Goal: Information Seeking & Learning: Check status

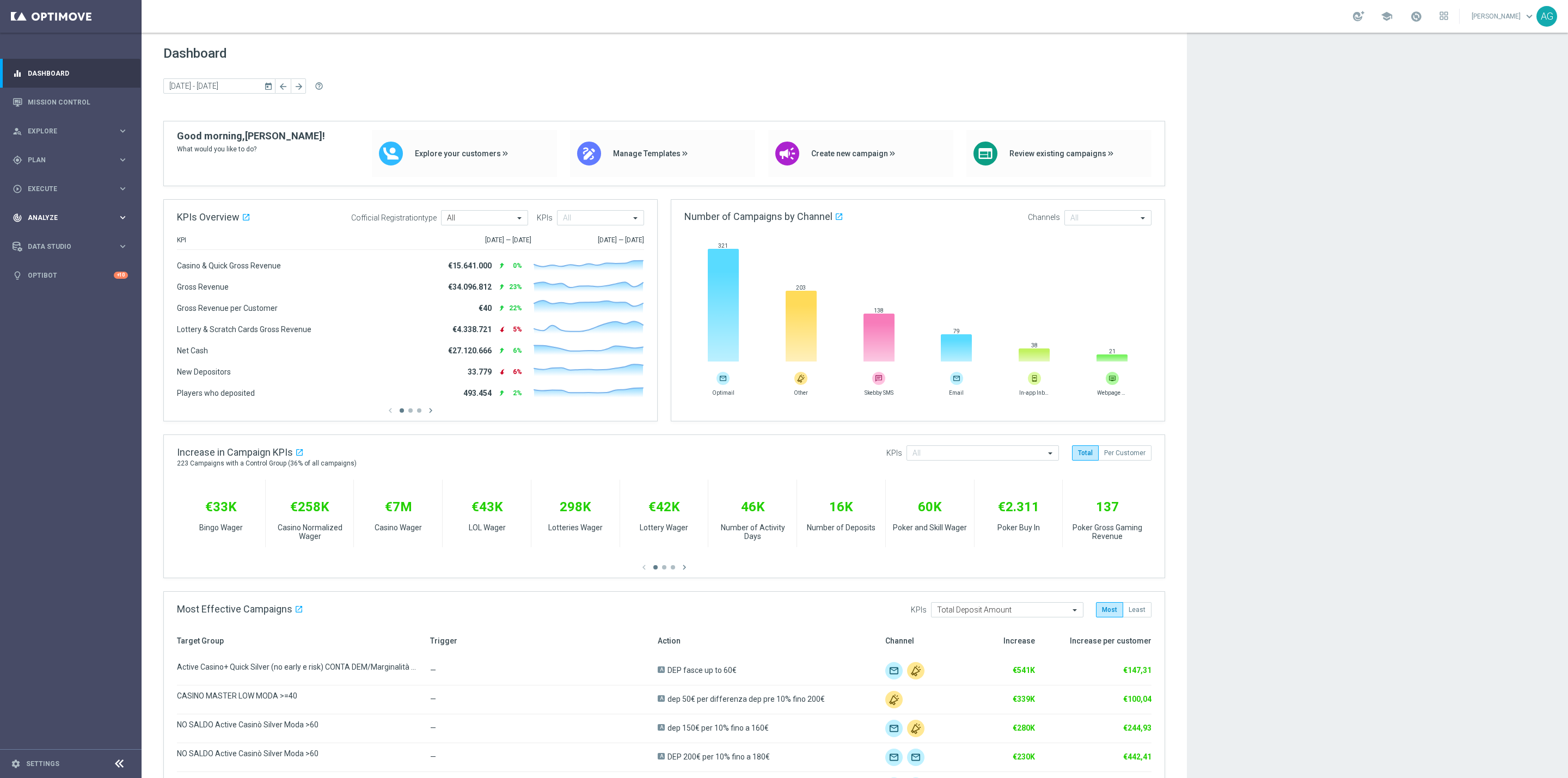
scroll to position [163, 0]
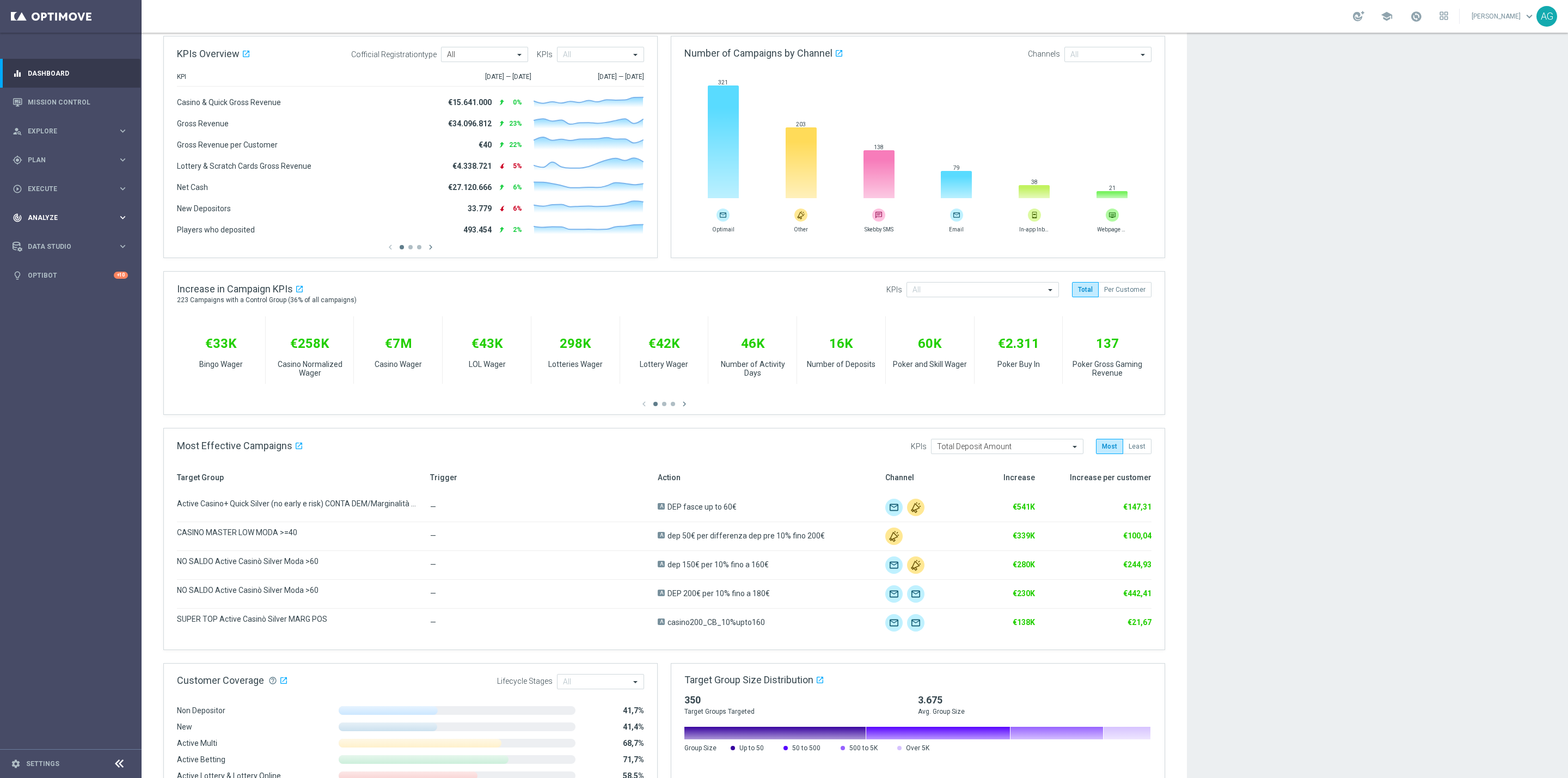
click at [62, 203] on div "track_changes Analyze keyboard_arrow_right" at bounding box center [70, 217] width 141 height 29
click at [54, 239] on link "Customer 360" at bounding box center [71, 240] width 85 height 9
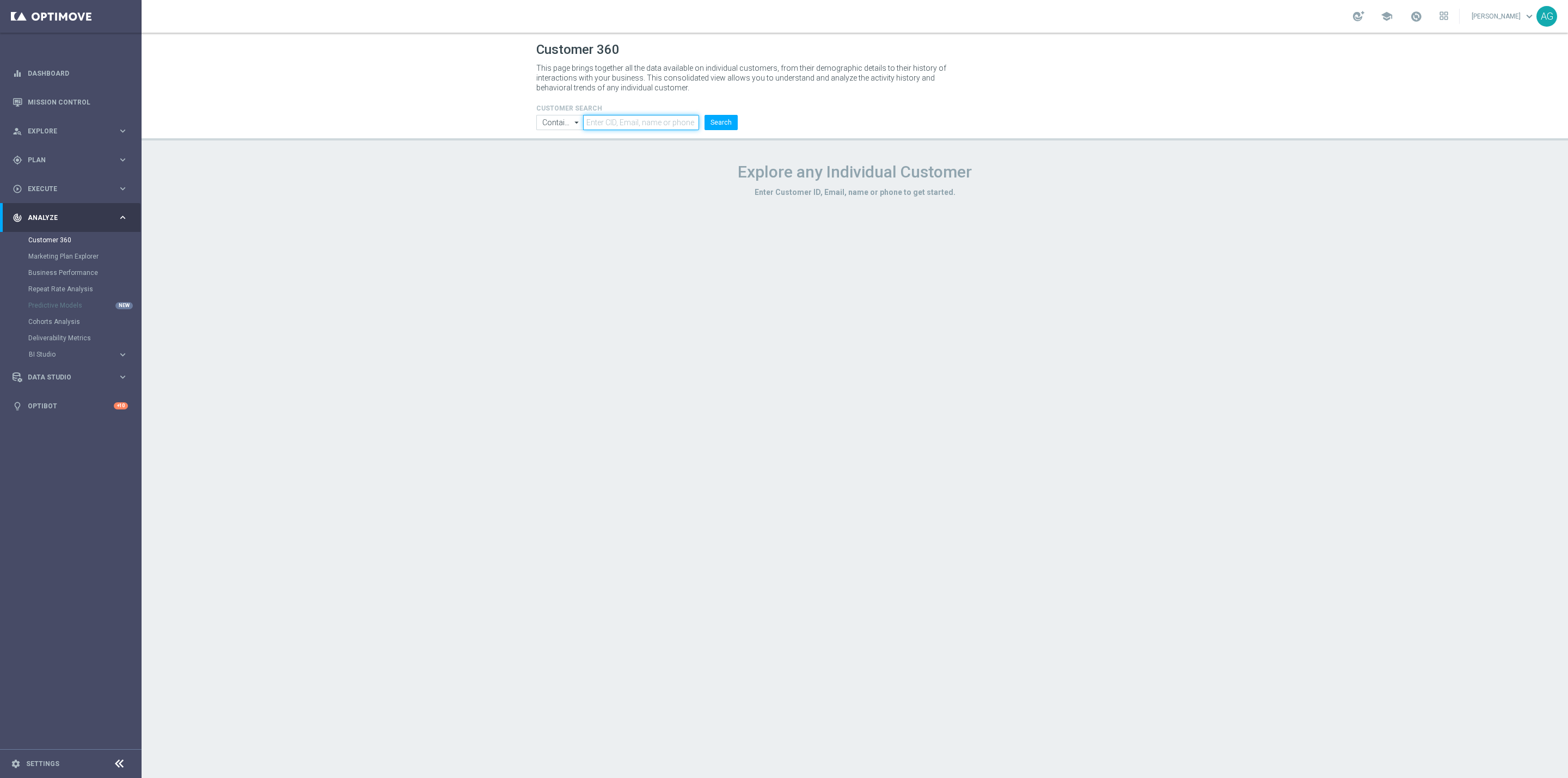
click at [620, 115] on input "text" at bounding box center [641, 122] width 116 height 15
paste input "3321449"
type input "3321449"
click at [720, 126] on button "Search" at bounding box center [721, 122] width 33 height 15
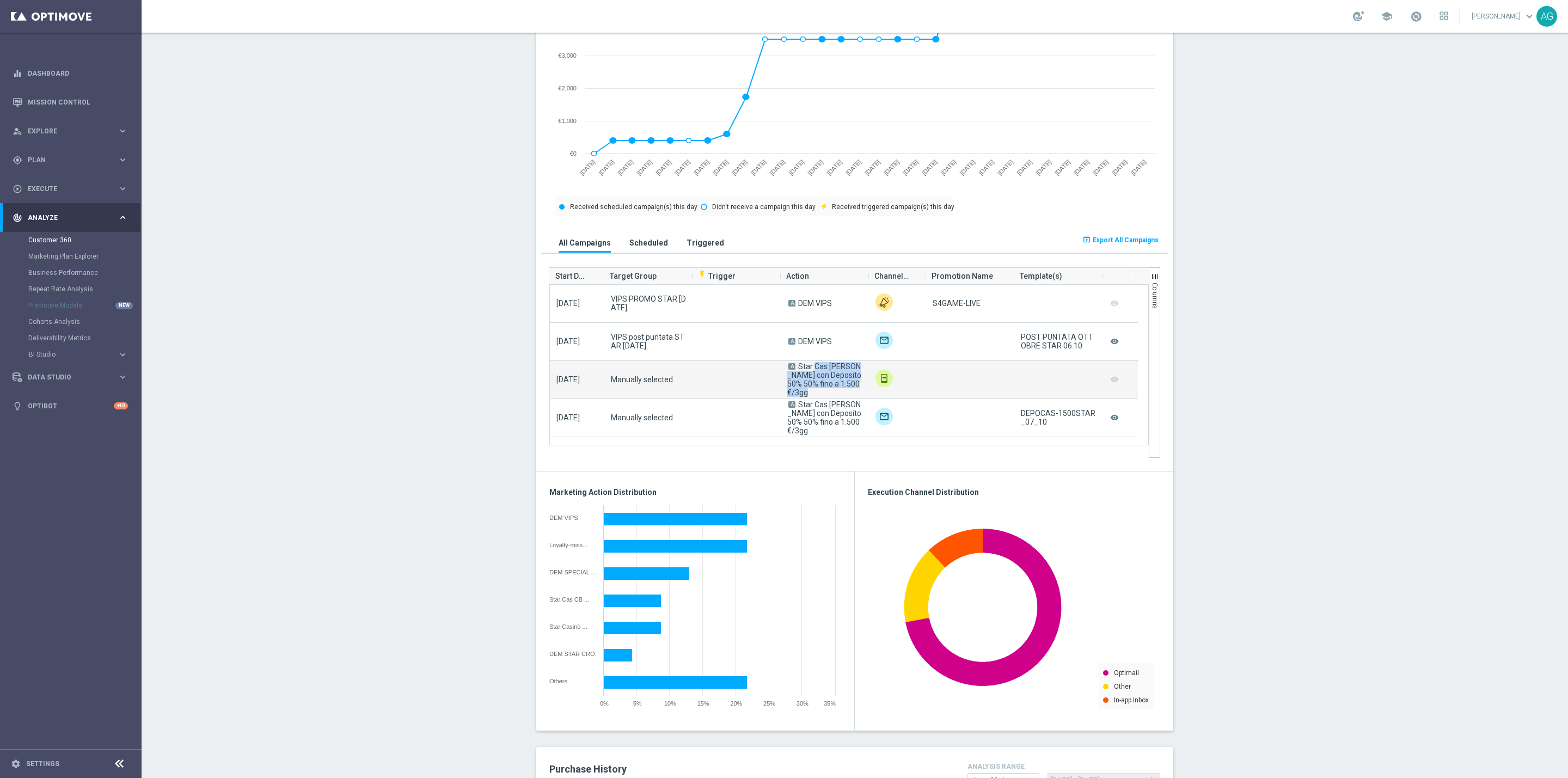
drag, startPoint x: 793, startPoint y: 371, endPoint x: 853, endPoint y: 388, distance: 62.4
click at [853, 388] on span "A Star Cas [PERSON_NAME] con Deposito 50% 50% fino a 1.500€/3gg" at bounding box center [824, 379] width 75 height 35
click at [1296, 304] on section "ALL MARKETING FLAG AND NEWSLETTER: YES more_vert CONSENT STATUS View Consent Hi…" at bounding box center [855, 481] width 1426 height 1724
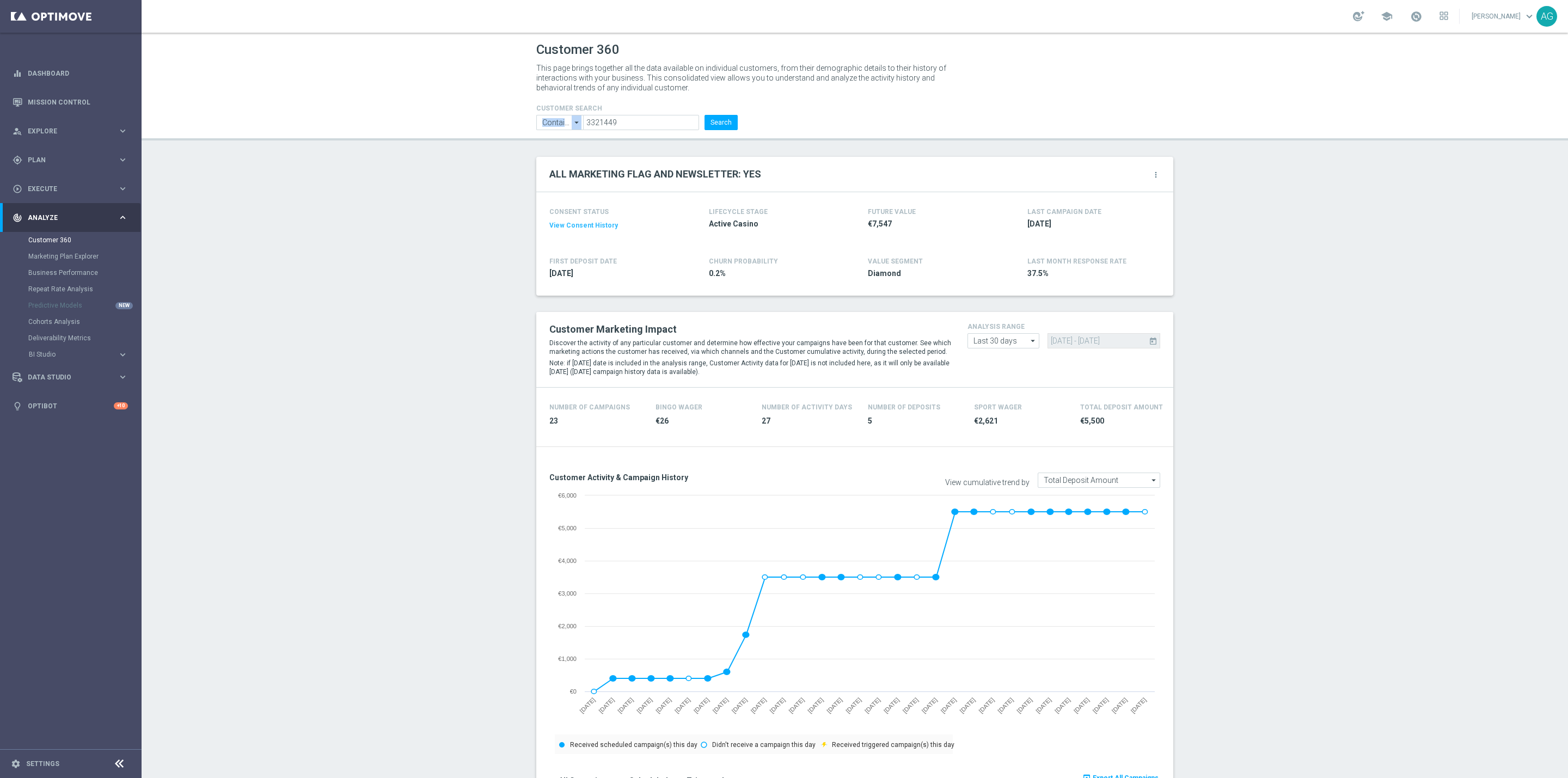
drag, startPoint x: 637, startPoint y: 113, endPoint x: 559, endPoint y: 113, distance: 78.0
click at [559, 113] on form "CUSTOMER SEARCH Contains Contains arrow_drop_down Show Selected 0 of NaN Contai…" at bounding box center [637, 117] width 201 height 26
click at [816, 111] on div "CUSTOMER SEARCH Contains Contains arrow_drop_down Show Selected 0 of NaN Contai…" at bounding box center [855, 113] width 653 height 35
click at [625, 119] on input "3321449" at bounding box center [641, 122] width 116 height 15
drag, startPoint x: 626, startPoint y: 120, endPoint x: 583, endPoint y: 125, distance: 43.3
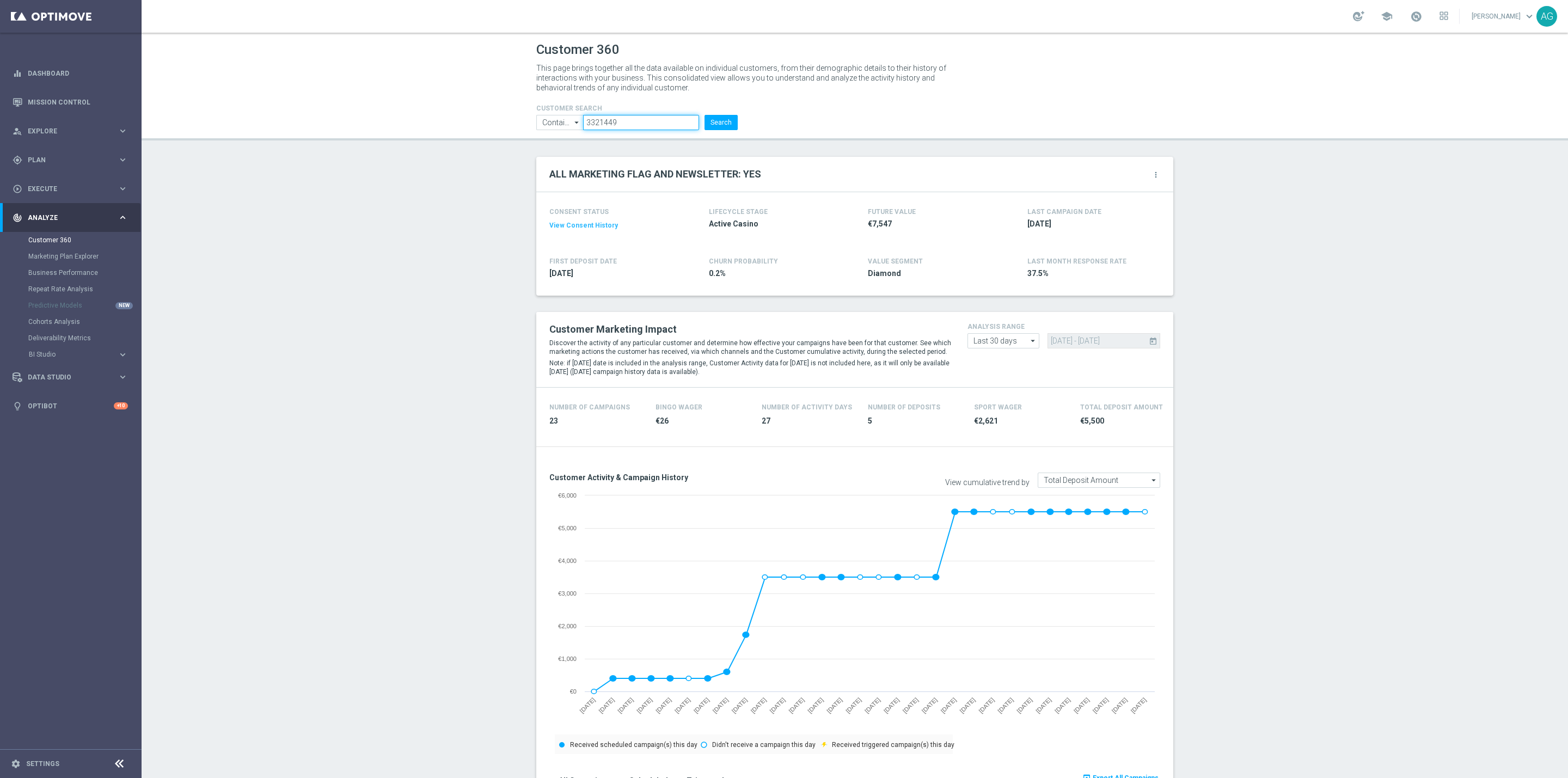
click at [583, 125] on input "3321449" at bounding box center [641, 122] width 116 height 15
paste input "706384"
click at [729, 122] on button "Search" at bounding box center [721, 122] width 33 height 15
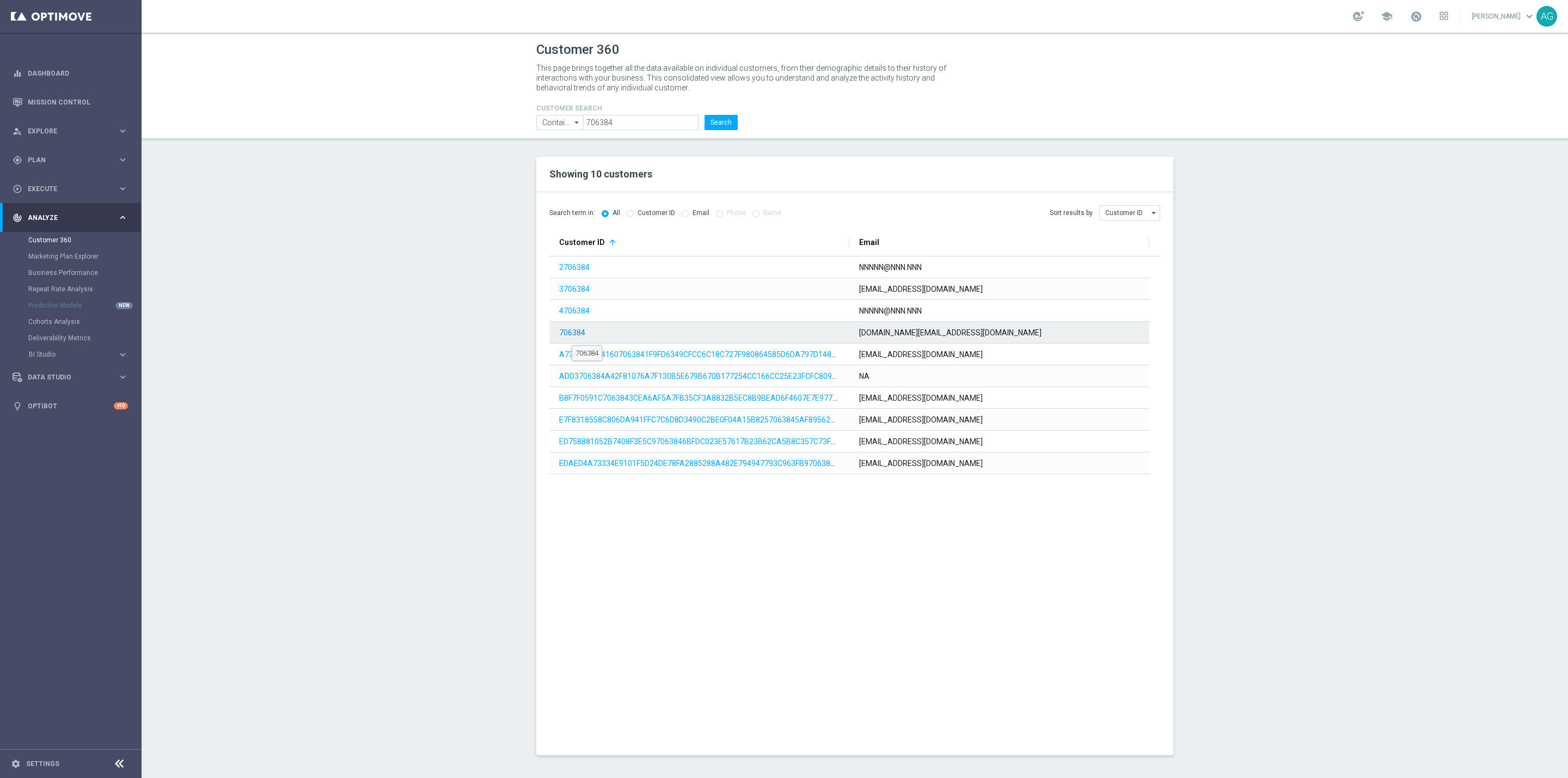
click at [572, 334] on link "706384" at bounding box center [572, 332] width 26 height 9
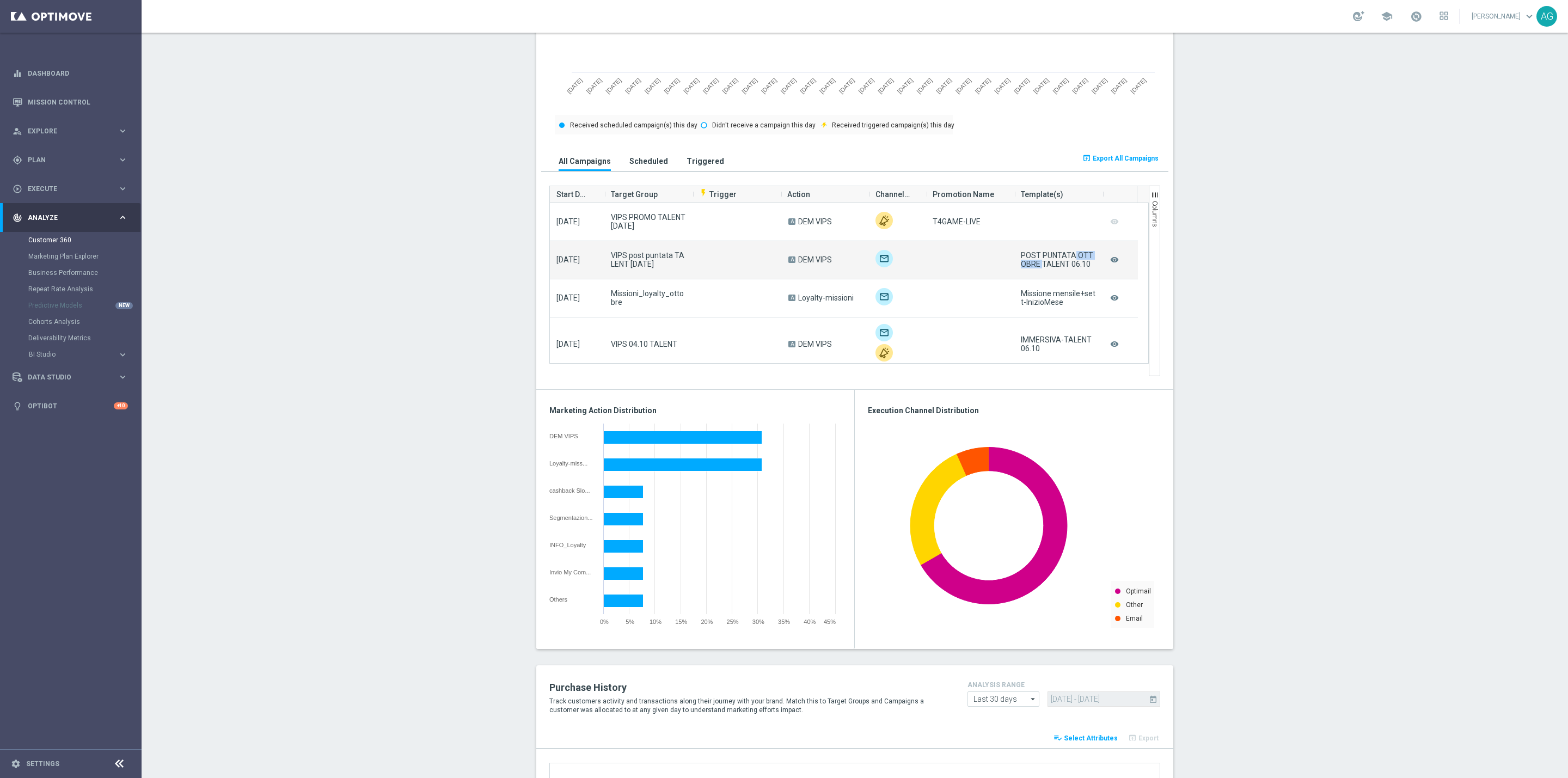
drag, startPoint x: 1029, startPoint y: 255, endPoint x: 1069, endPoint y: 254, distance: 40.0
click at [1069, 254] on div "POST PUNTATA OTTOBRE TALENT 06.10" at bounding box center [1058, 259] width 75 height 18
click at [1055, 259] on div "POST PUNTATA OTTOBRE TALENT 06.10" at bounding box center [1058, 259] width 75 height 18
click at [1224, 255] on section "ALL MARKETING FLAG AND NEWSLETTER: YES more_vert CONSENT STATUS View Consent Hi…" at bounding box center [855, 399] width 1426 height 1724
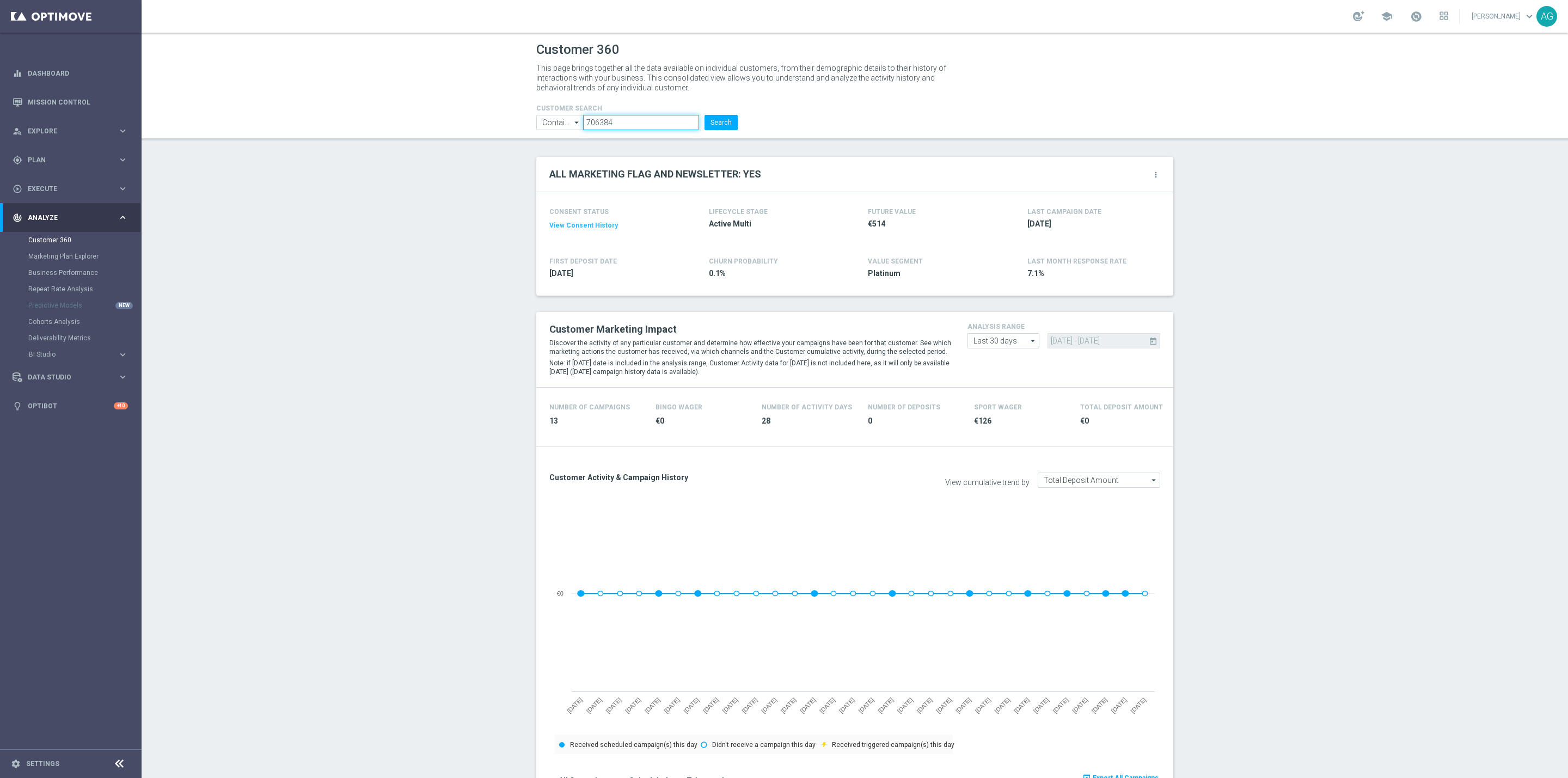
drag, startPoint x: 640, startPoint y: 117, endPoint x: 469, endPoint y: 113, distance: 171.0
click at [469, 113] on header "Customer 360 This page brings together all the data available on individual cus…" at bounding box center [855, 86] width 1426 height 108
paste input "6266863"
type input "6266863"
click at [722, 119] on button "Search" at bounding box center [721, 122] width 33 height 15
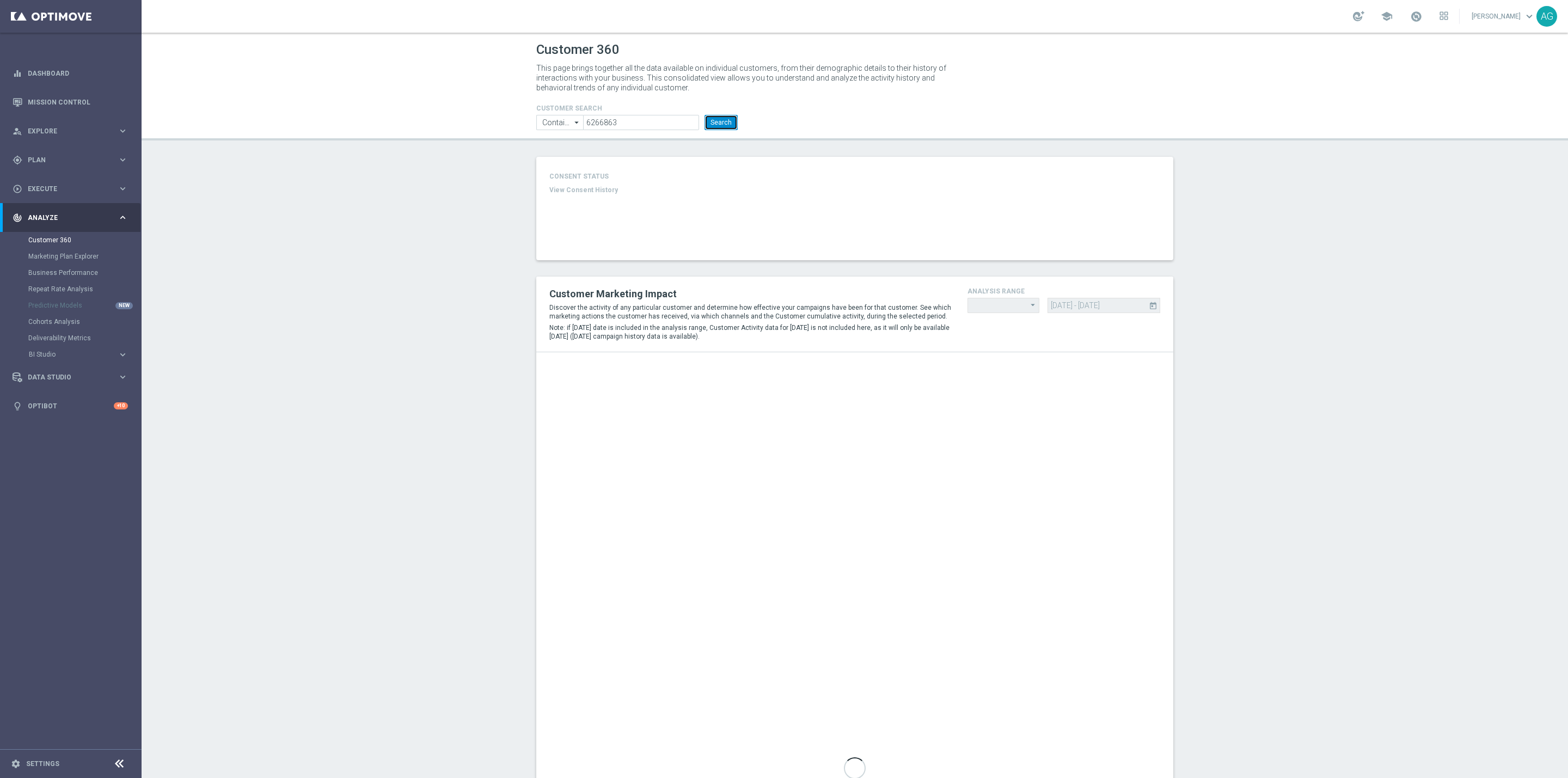
type input "Last 30 days"
type input "Total Deposit Amount"
type input "Last 30 days"
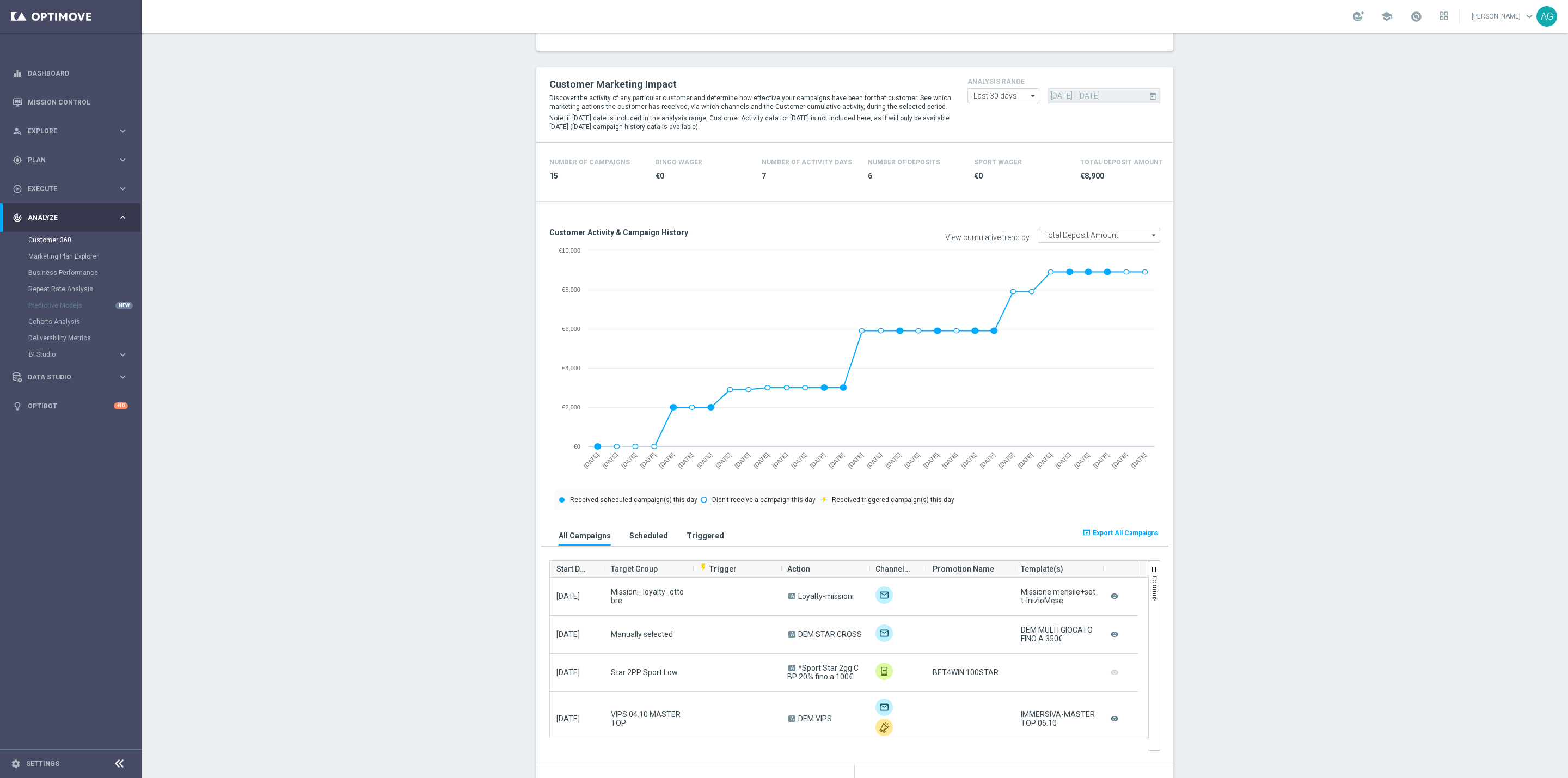
scroll to position [327, 0]
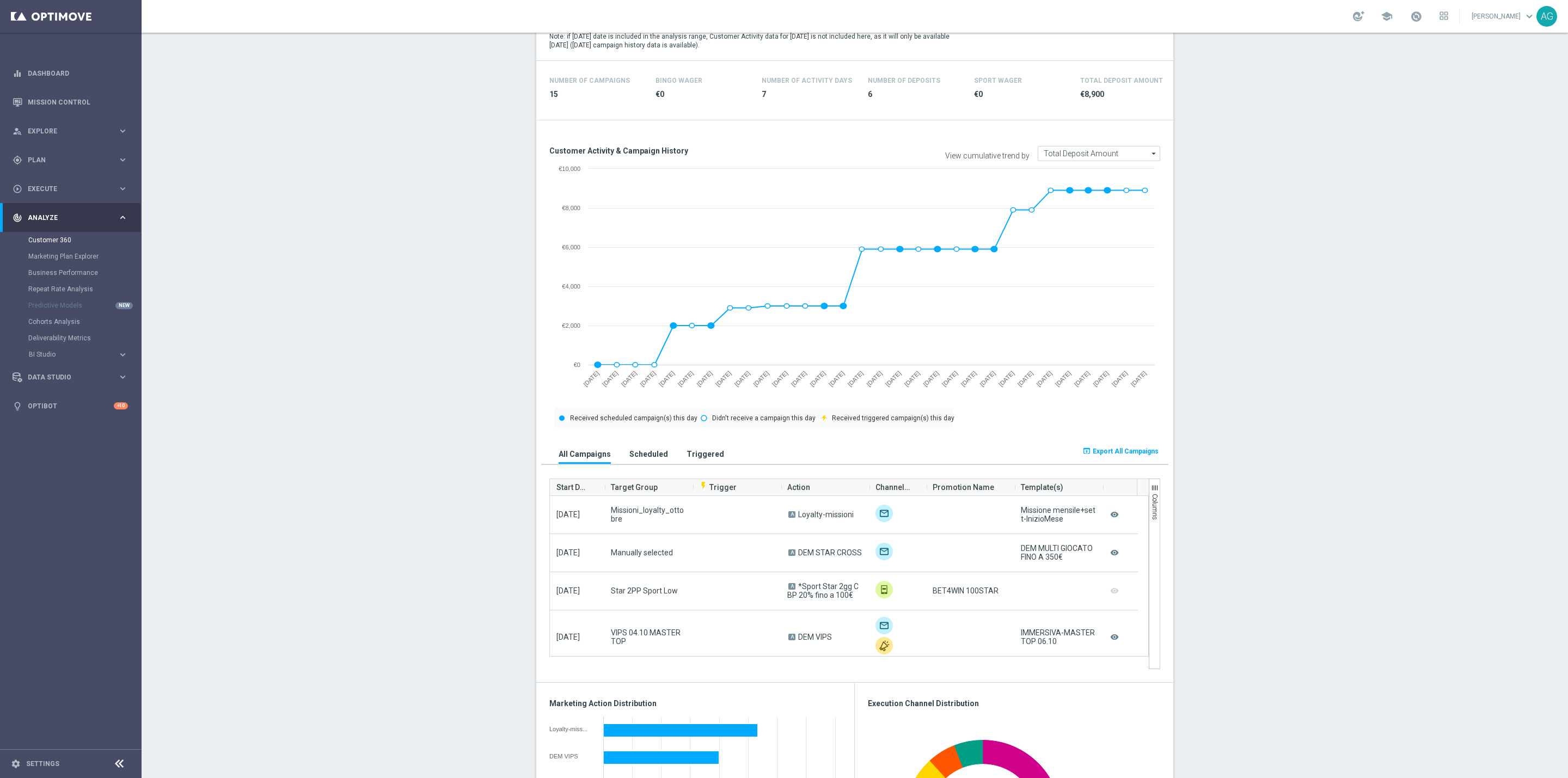
click at [1194, 160] on section "ALL MARKETING FLAG AND NEWSLETTER: YES more_vert CONSENT STATUS View Consent Hi…" at bounding box center [855, 692] width 1426 height 1724
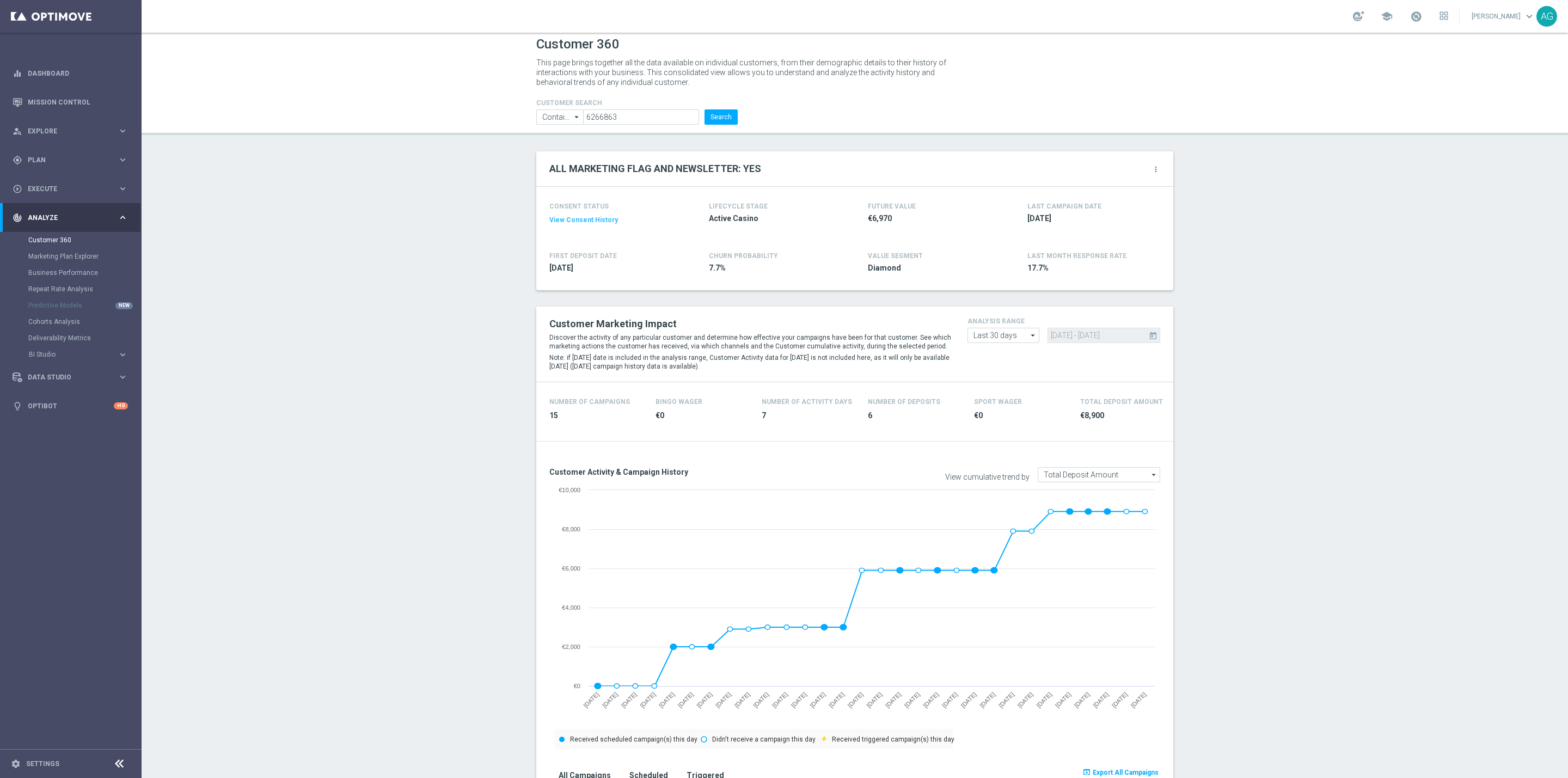
scroll to position [0, 0]
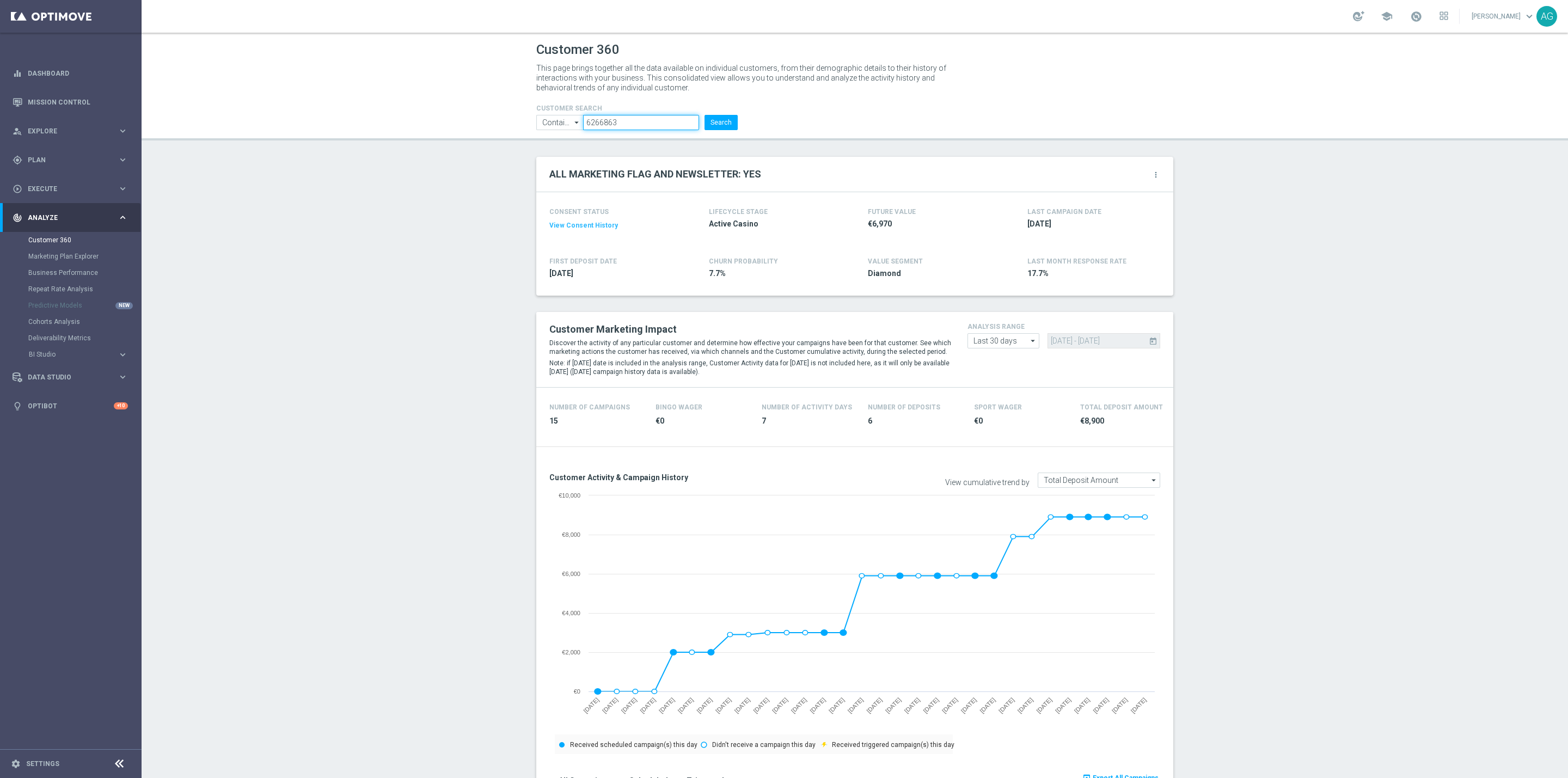
drag, startPoint x: 619, startPoint y: 127, endPoint x: 505, endPoint y: 129, distance: 114.0
click at [505, 129] on header "Customer 360 This page brings together all the data available on individual cus…" at bounding box center [855, 86] width 1426 height 108
paste input "475641"
type input "475641"
click at [727, 118] on button "Search" at bounding box center [721, 122] width 33 height 15
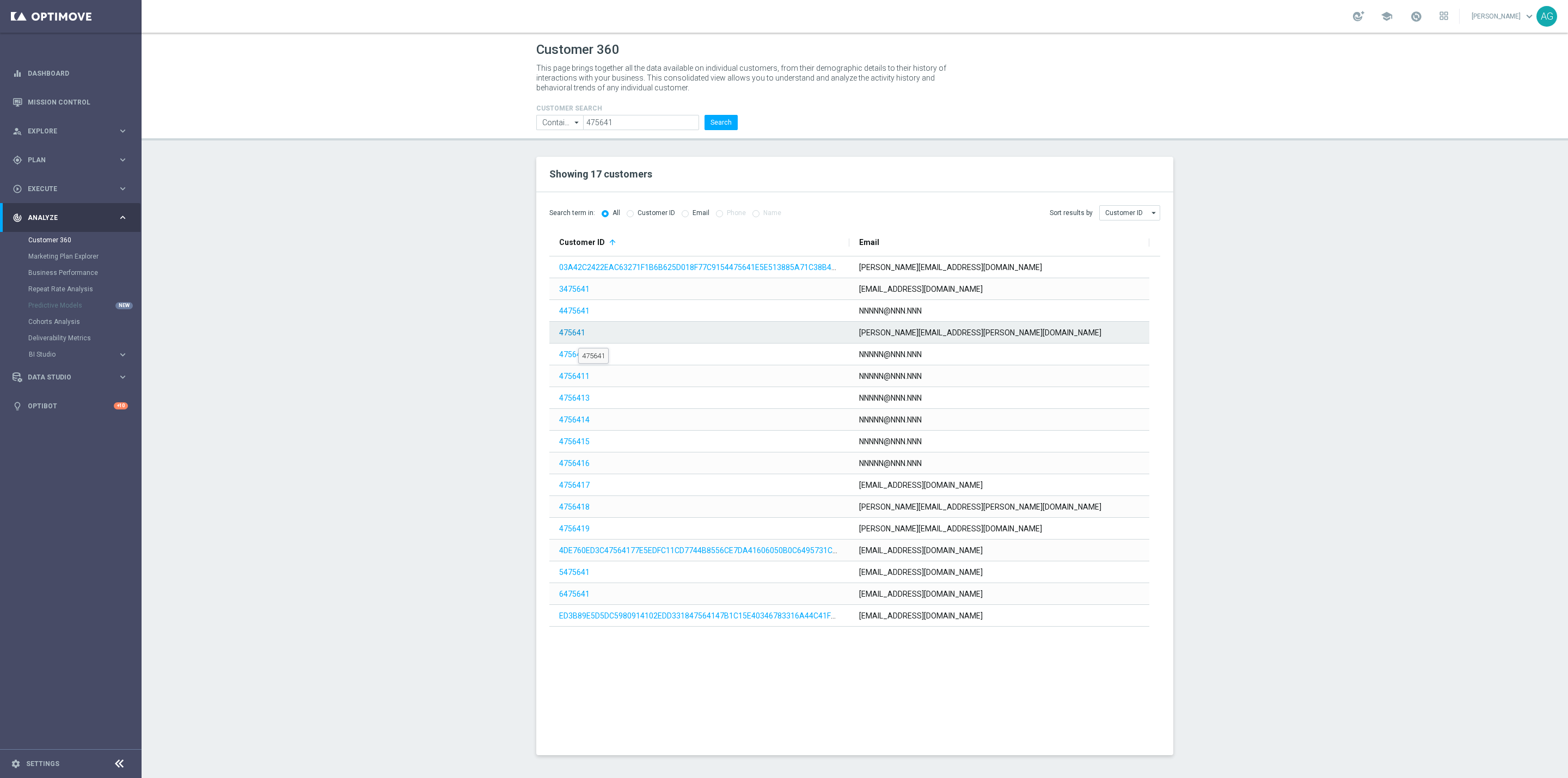
click at [578, 337] on link "475641" at bounding box center [572, 332] width 26 height 9
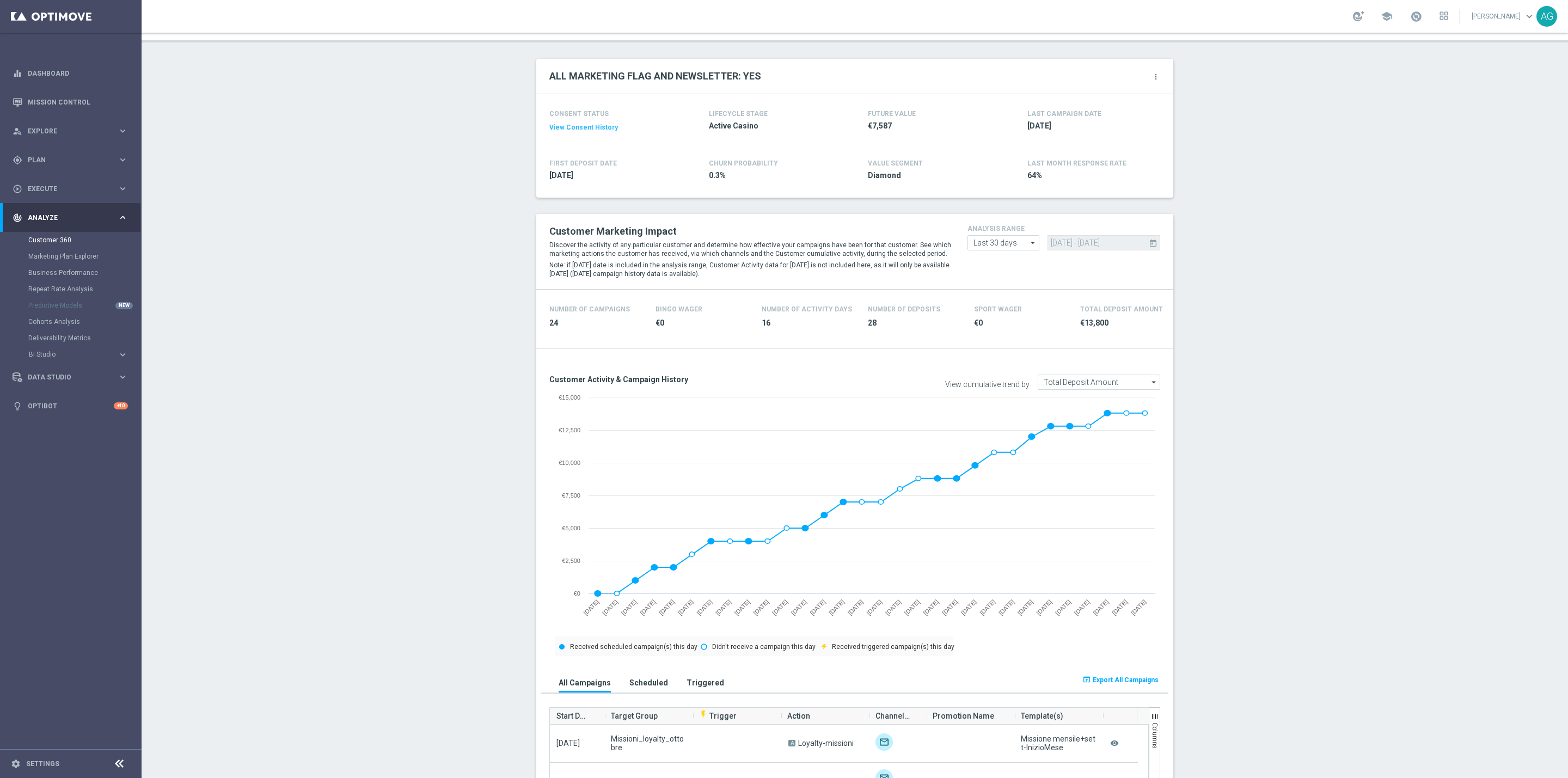
scroll to position [82, 0]
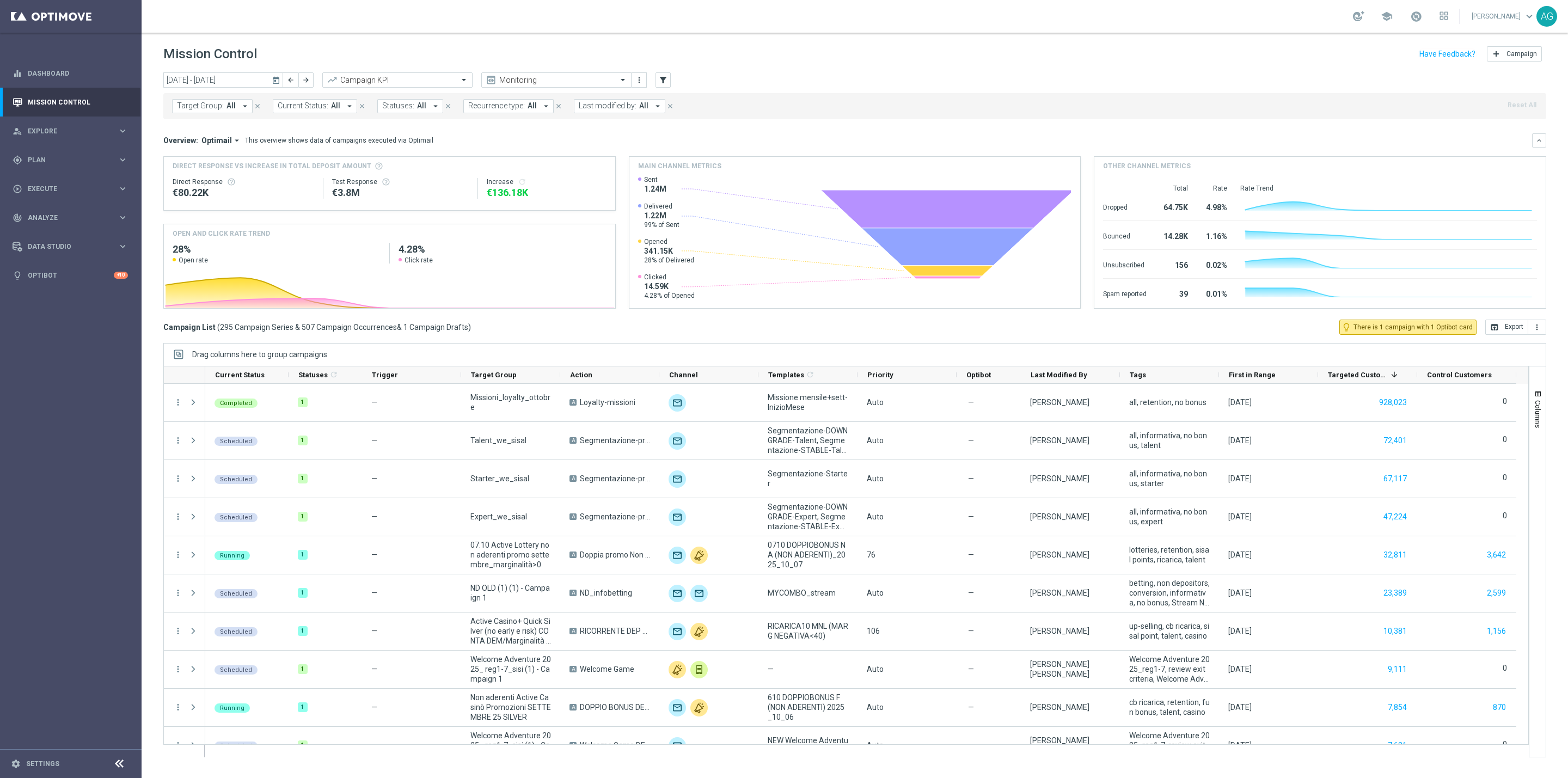
click at [611, 111] on button "Last modified by: All arrow_drop_down" at bounding box center [620, 106] width 91 height 14
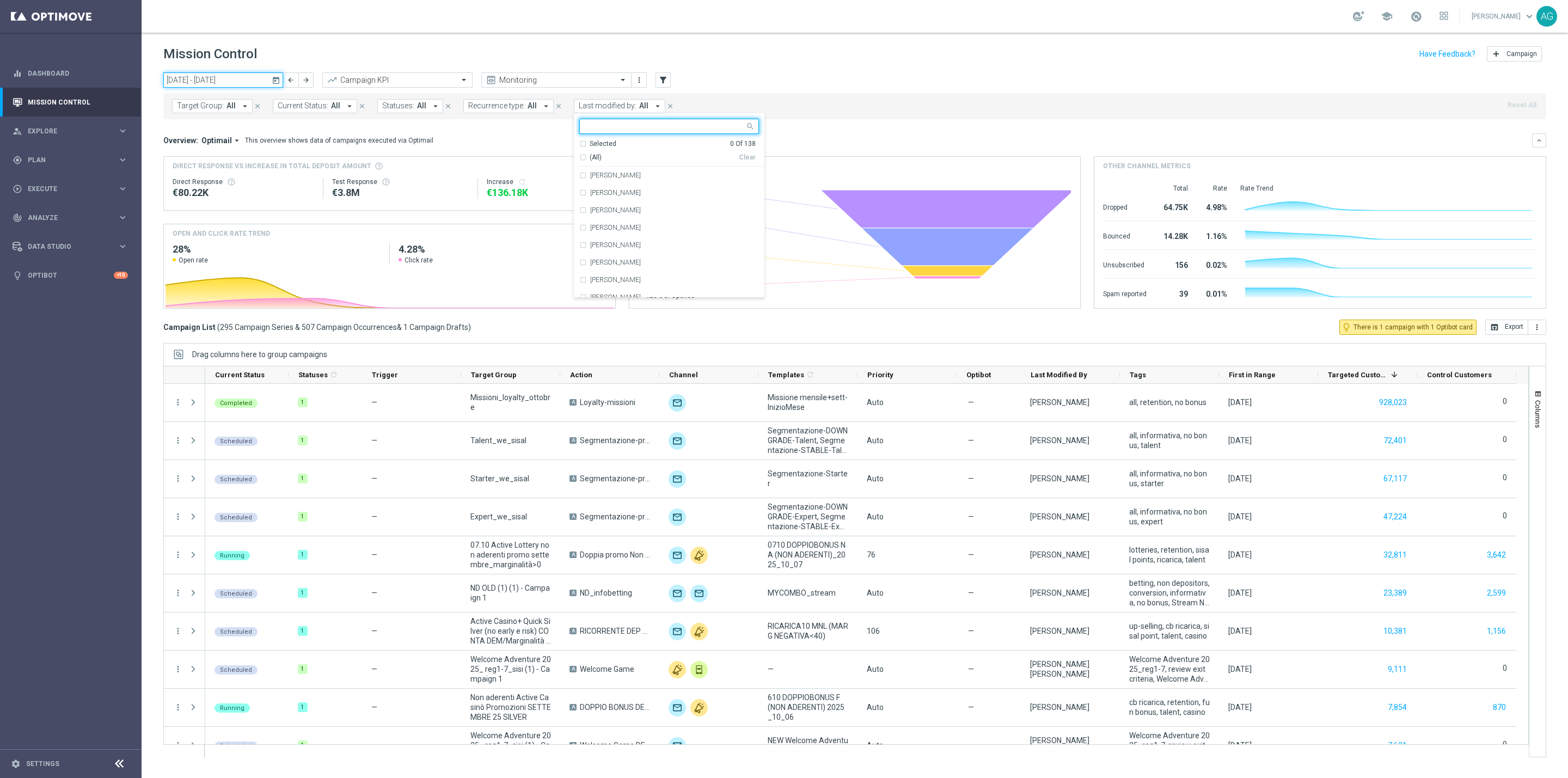
click at [239, 85] on input "06 Oct 2025 - 12 Oct 2025" at bounding box center [223, 80] width 120 height 15
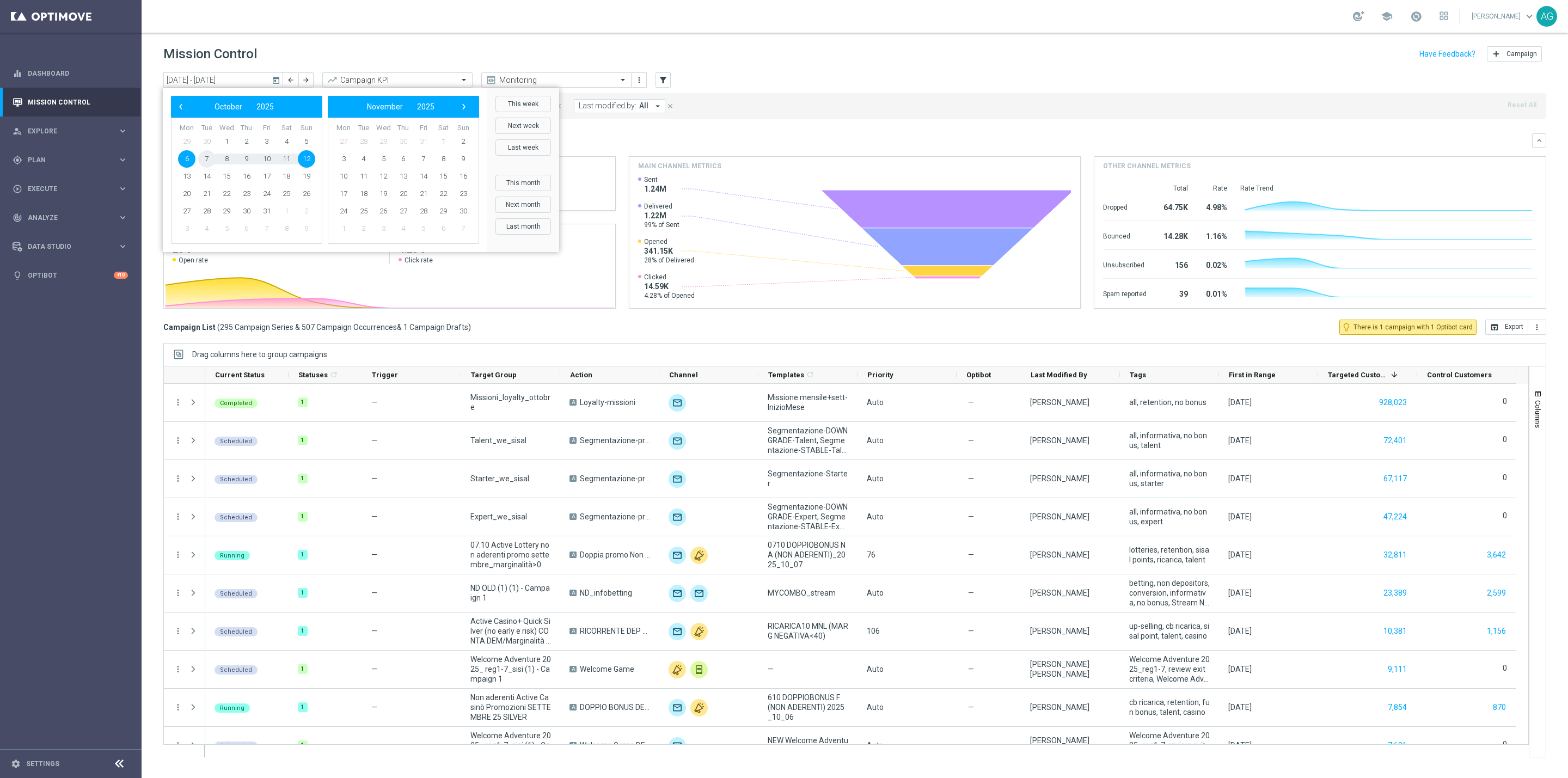
click at [208, 158] on span "7" at bounding box center [207, 159] width 18 height 18
type input "07 Oct 2025 - 07 Oct 2025"
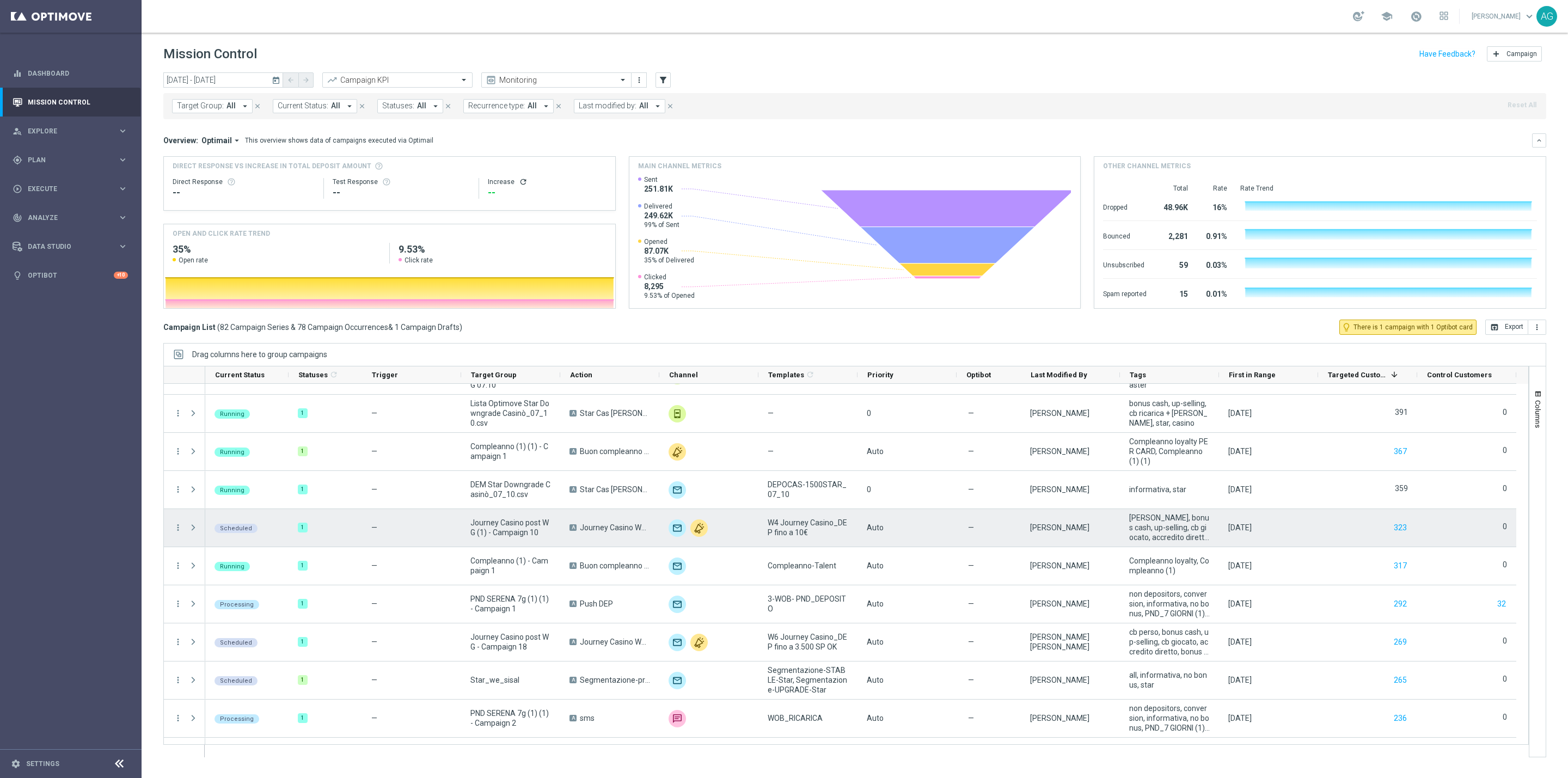
scroll to position [1143, 0]
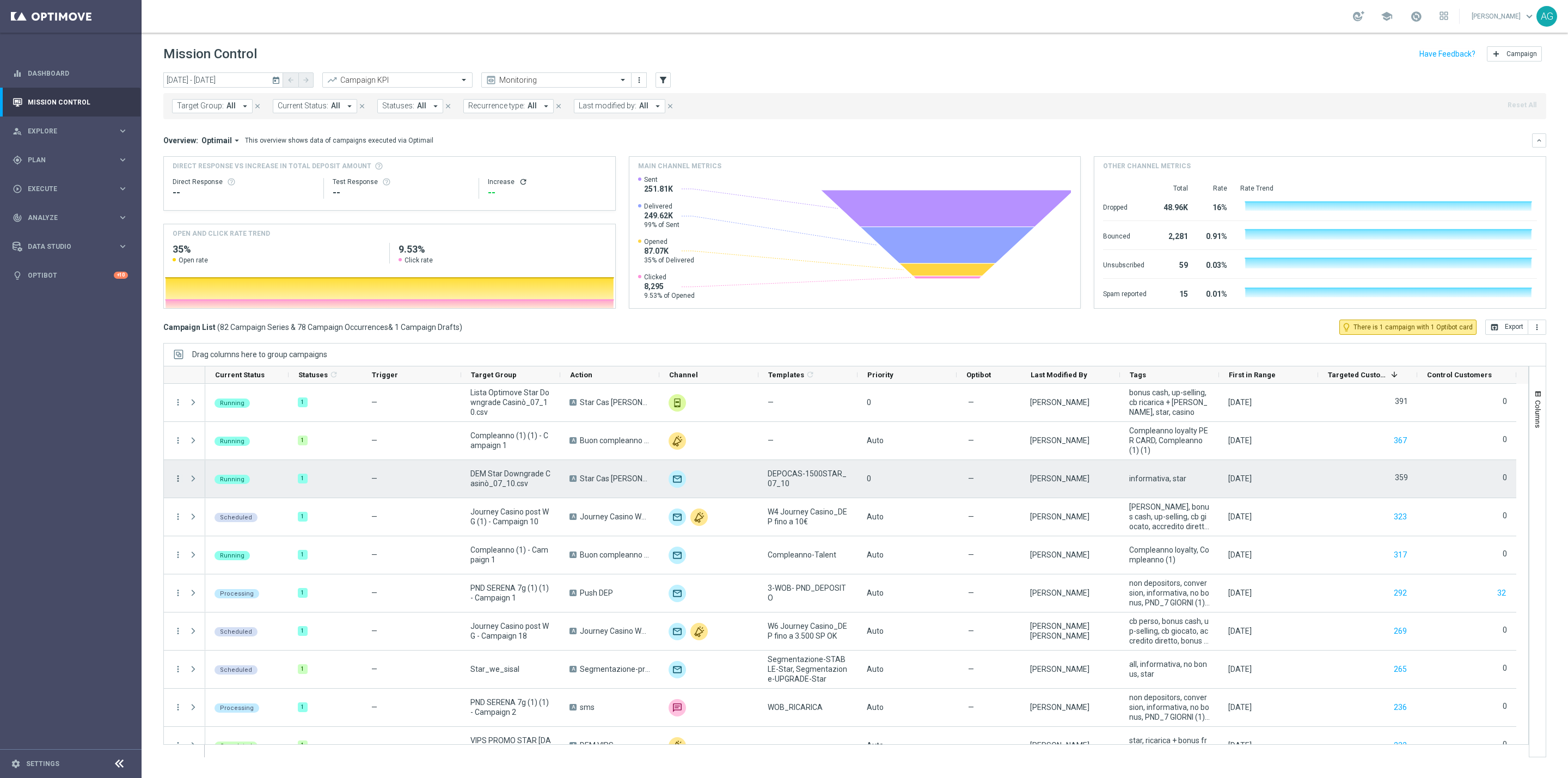
click at [177, 478] on icon "more_vert" at bounding box center [178, 478] width 10 height 10
click at [200, 482] on span "Campaign Details" at bounding box center [227, 486] width 55 height 8
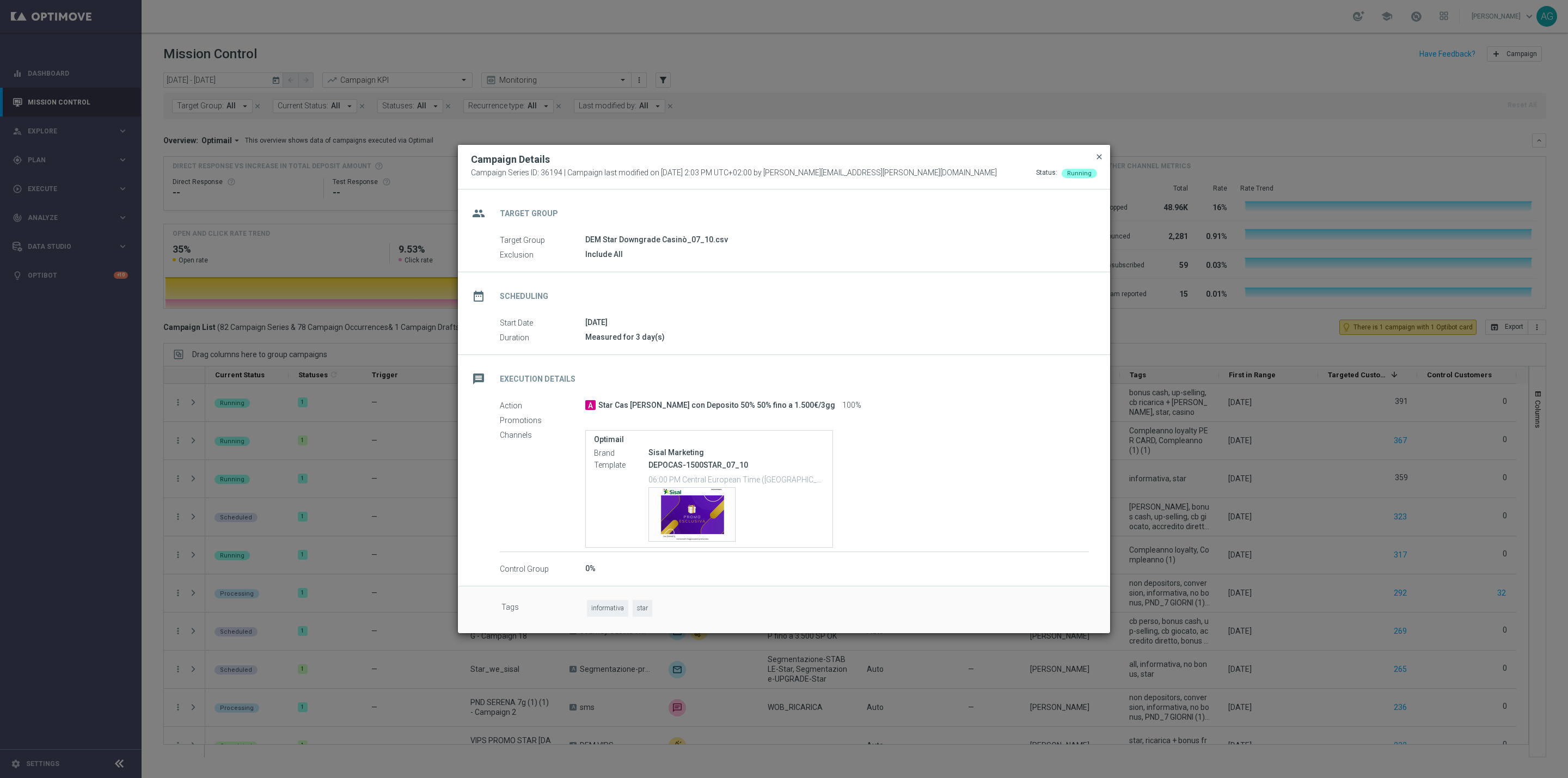
click at [1097, 156] on span "close" at bounding box center [1099, 156] width 9 height 9
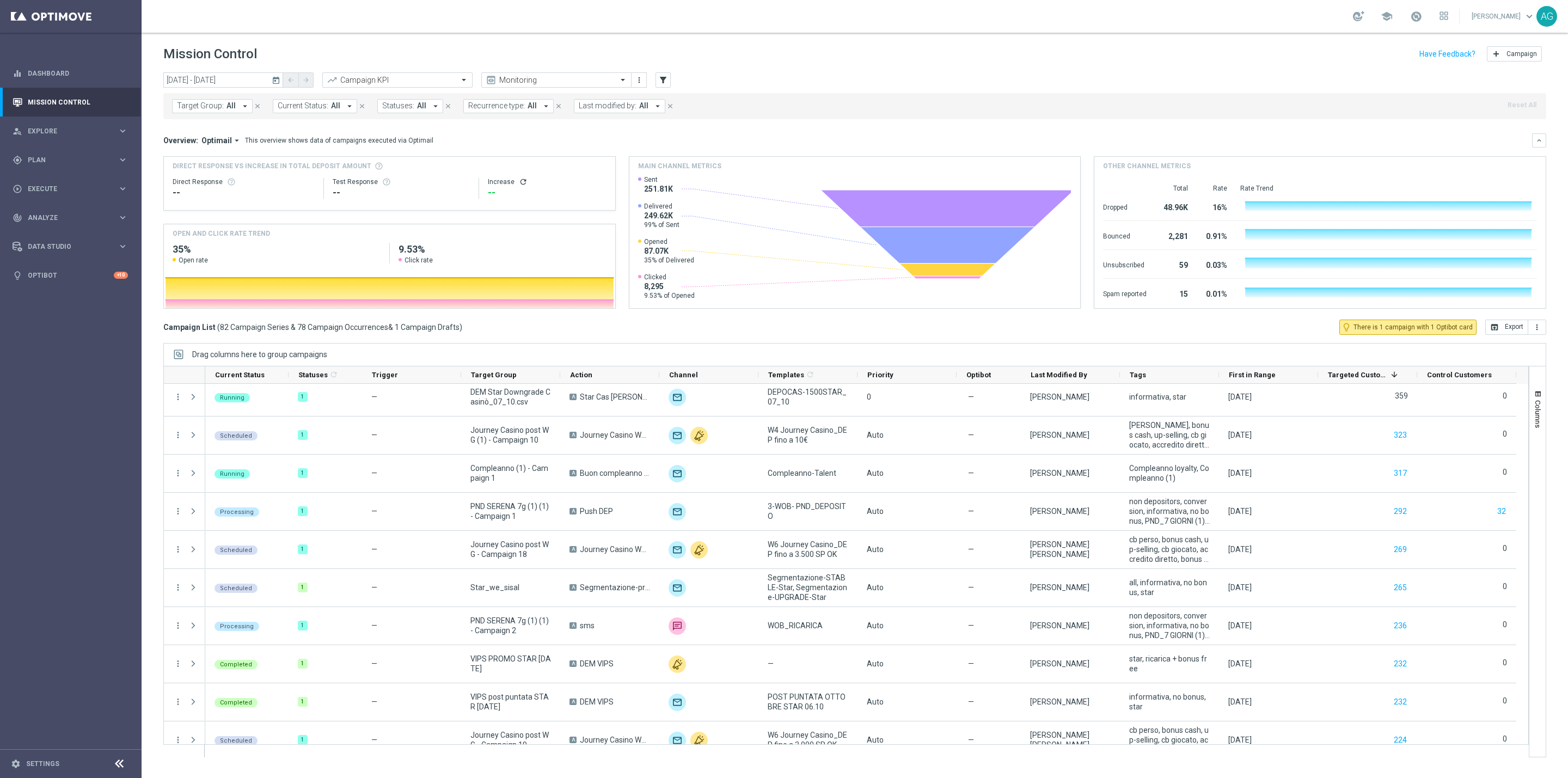
scroll to position [1062, 0]
